Goal: Information Seeking & Learning: Check status

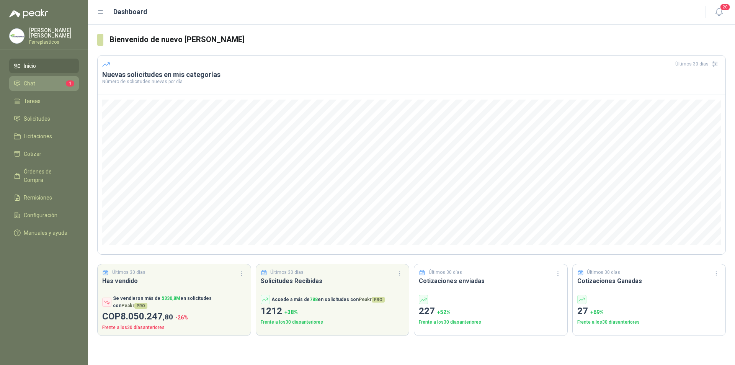
click at [27, 82] on span "Chat" at bounding box center [29, 83] width 11 height 8
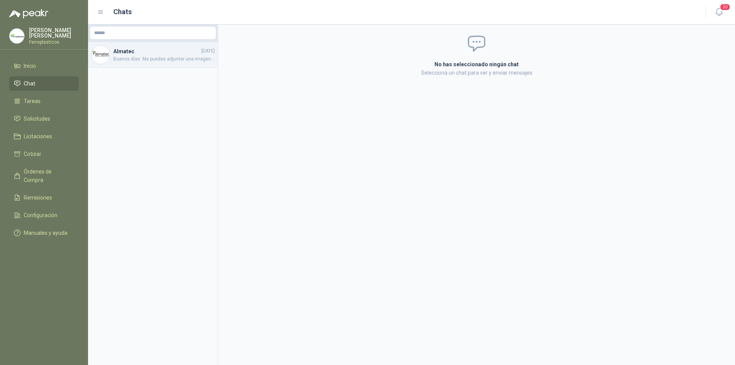
click at [143, 58] on span "Buenos días. Me puedes adjuntar una imagen o la ficha tecnica de la lamina porfa" at bounding box center [163, 59] width 101 height 7
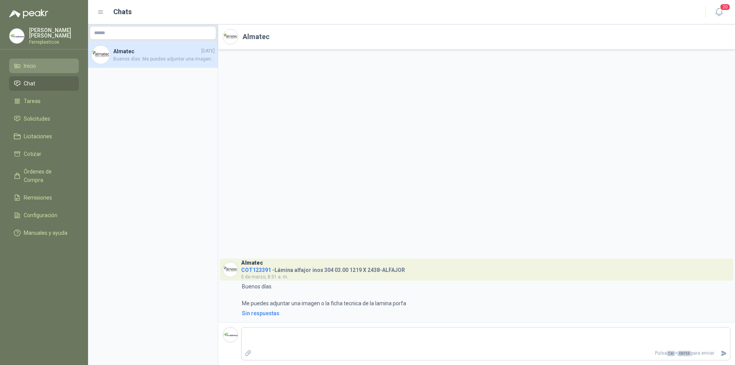
click at [31, 67] on span "Inicio" at bounding box center [30, 66] width 12 height 8
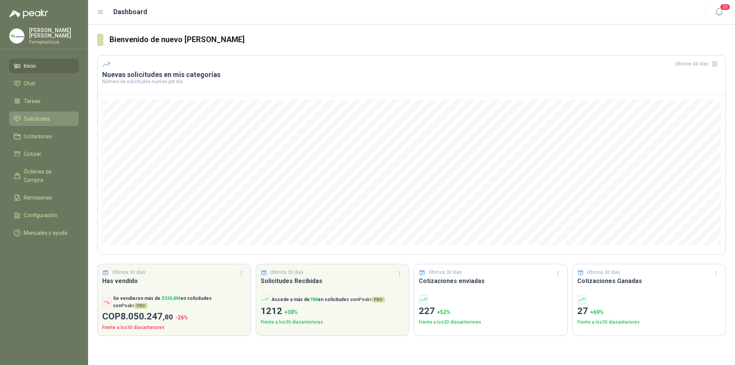
click at [53, 115] on li "Solicitudes" at bounding box center [44, 119] width 61 height 8
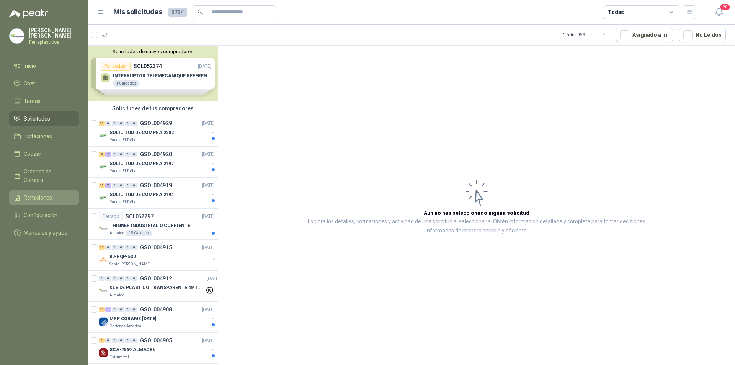
click at [21, 193] on li "Remisiones" at bounding box center [44, 197] width 61 height 8
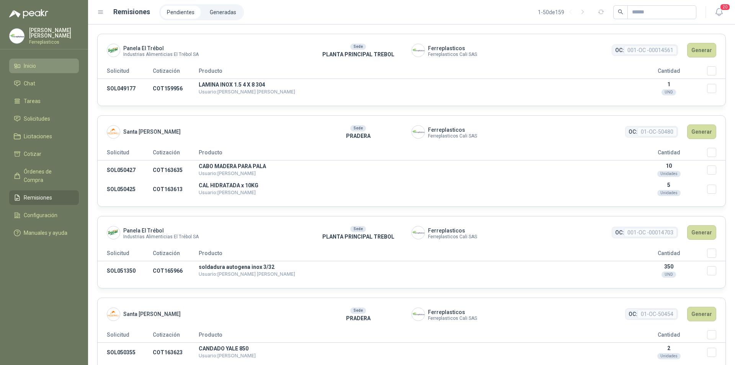
click at [41, 63] on li "Inicio" at bounding box center [44, 66] width 61 height 8
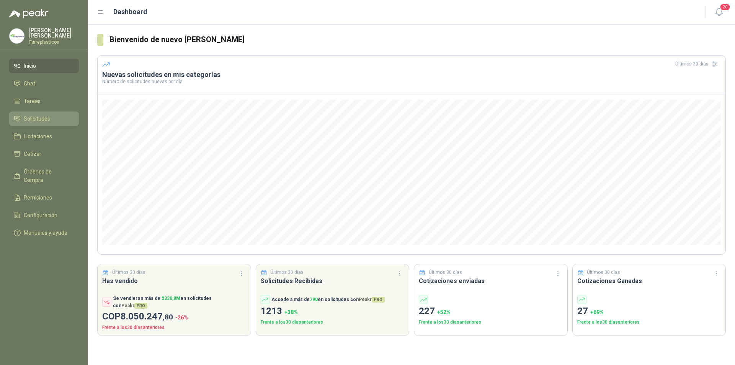
click at [32, 112] on link "Solicitudes" at bounding box center [44, 118] width 70 height 15
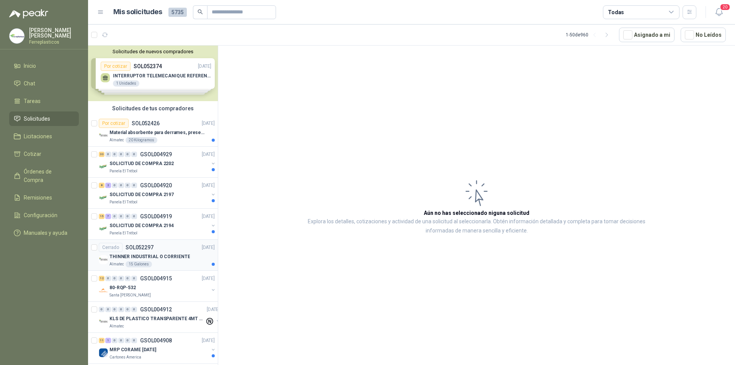
click at [187, 263] on div "Almatec 15 Galones" at bounding box center [162, 264] width 105 height 6
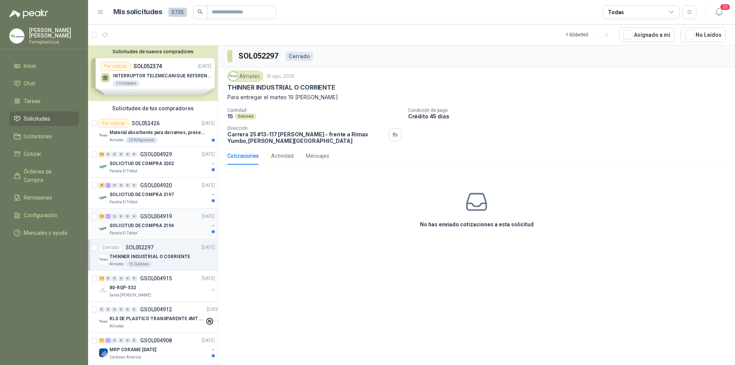
click at [165, 221] on div "15 7 0 0 0 0 GSOL004919 [DATE]" at bounding box center [158, 216] width 118 height 9
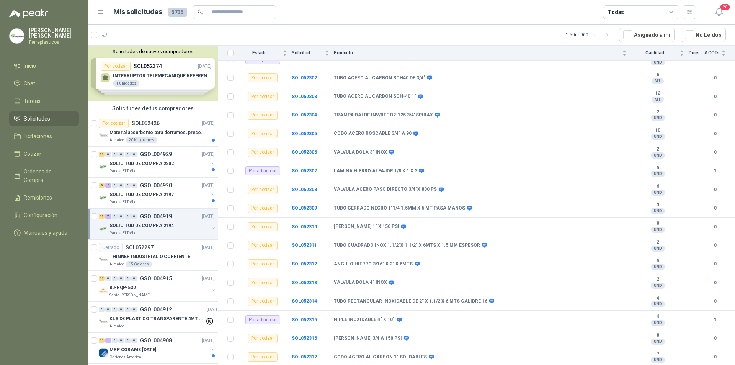
scroll to position [190, 0]
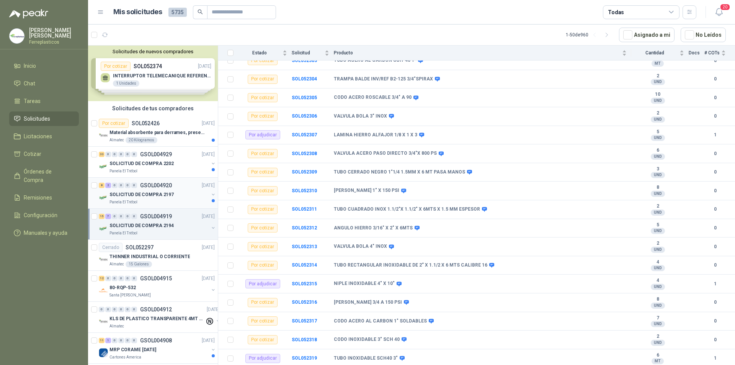
click at [144, 197] on p "SOLICITUD DE COMPRA 2197" at bounding box center [142, 194] width 64 height 7
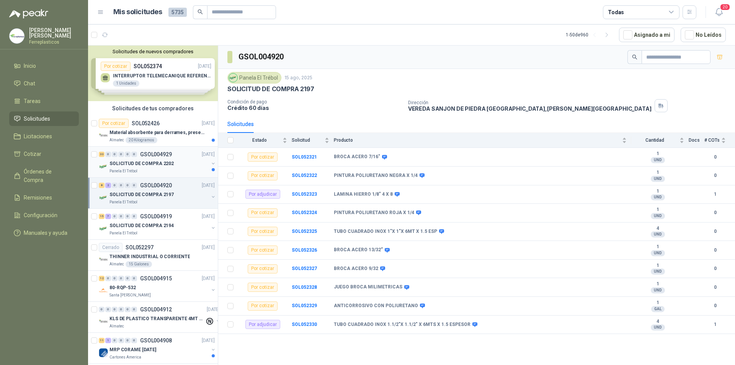
click at [187, 165] on div "SOLICITUD DE COMPRA 2202" at bounding box center [159, 163] width 99 height 9
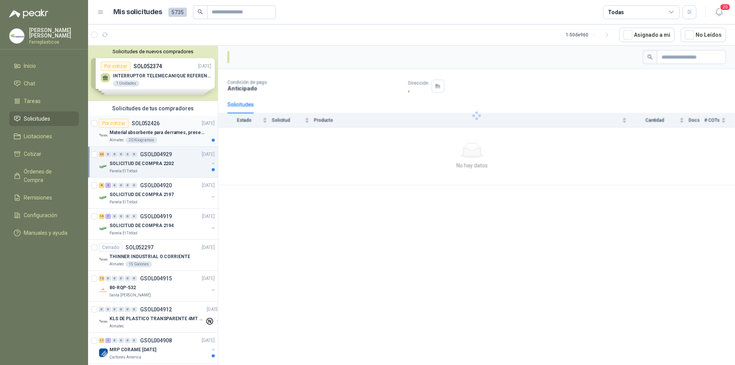
click at [188, 130] on p "Material absorbente para derrames, presentación de 20 kg (1 bulto)" at bounding box center [157, 132] width 95 height 7
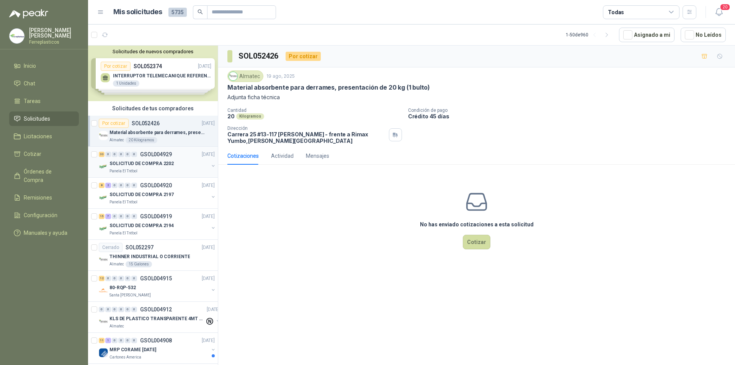
click at [155, 164] on p "SOLICITUD DE COMPRA 2202" at bounding box center [142, 163] width 64 height 7
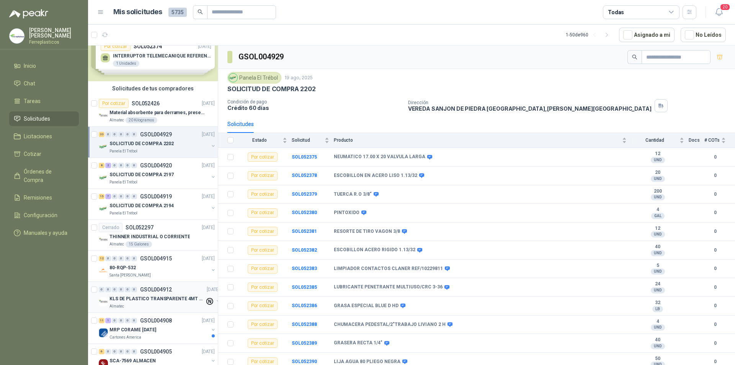
scroll to position [38, 0]
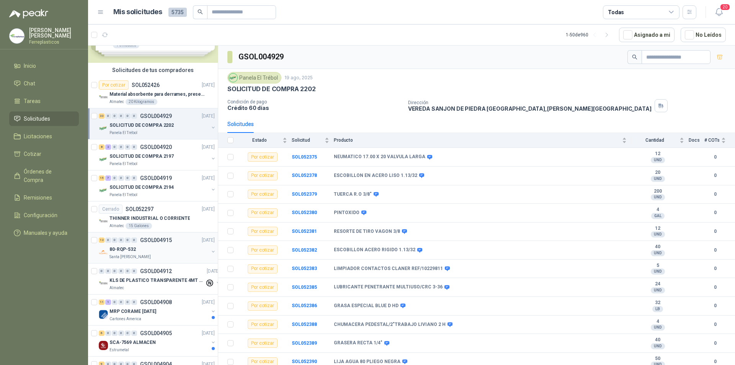
click at [162, 243] on div "12 0 0 0 0 0 GSOL004915 [DATE]" at bounding box center [158, 240] width 118 height 9
